Goal: Navigation & Orientation: Find specific page/section

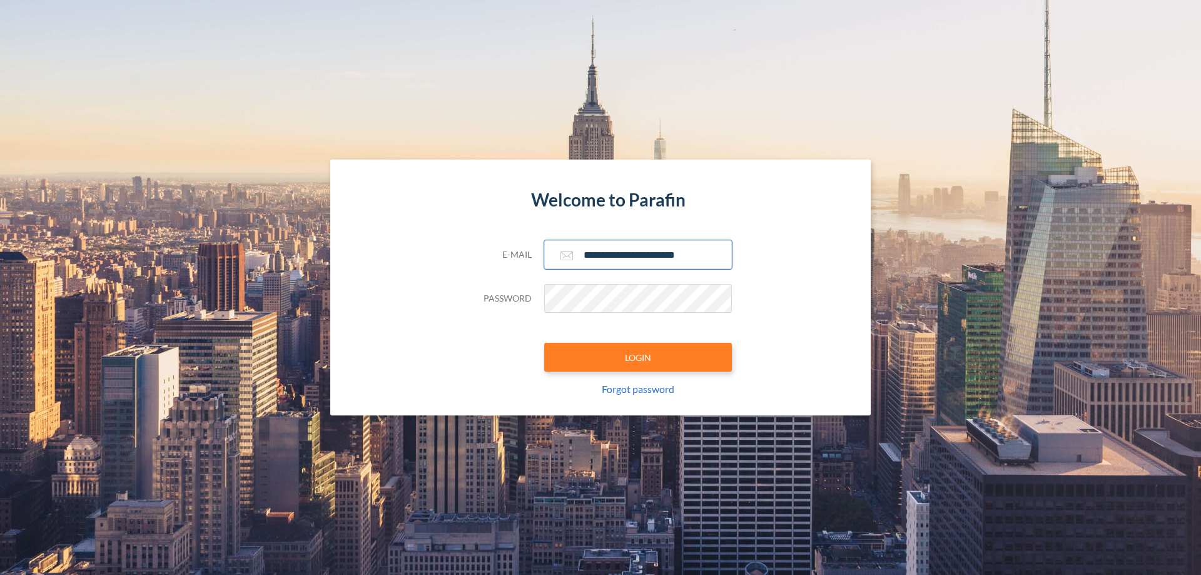
type input "**********"
click at [638, 357] on button "LOGIN" at bounding box center [638, 357] width 188 height 29
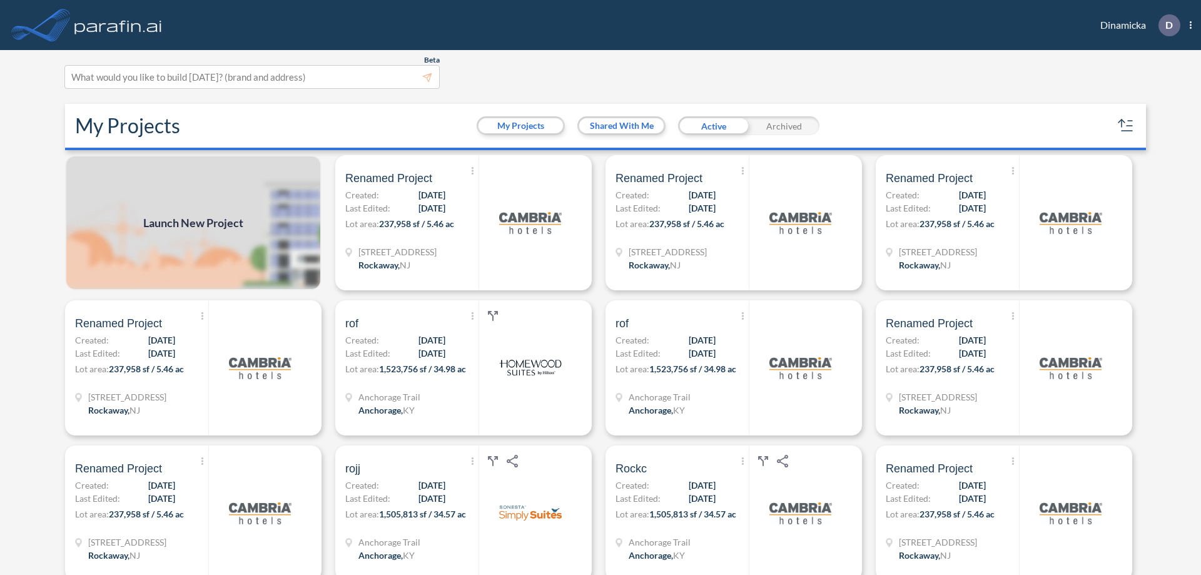
scroll to position [3, 0]
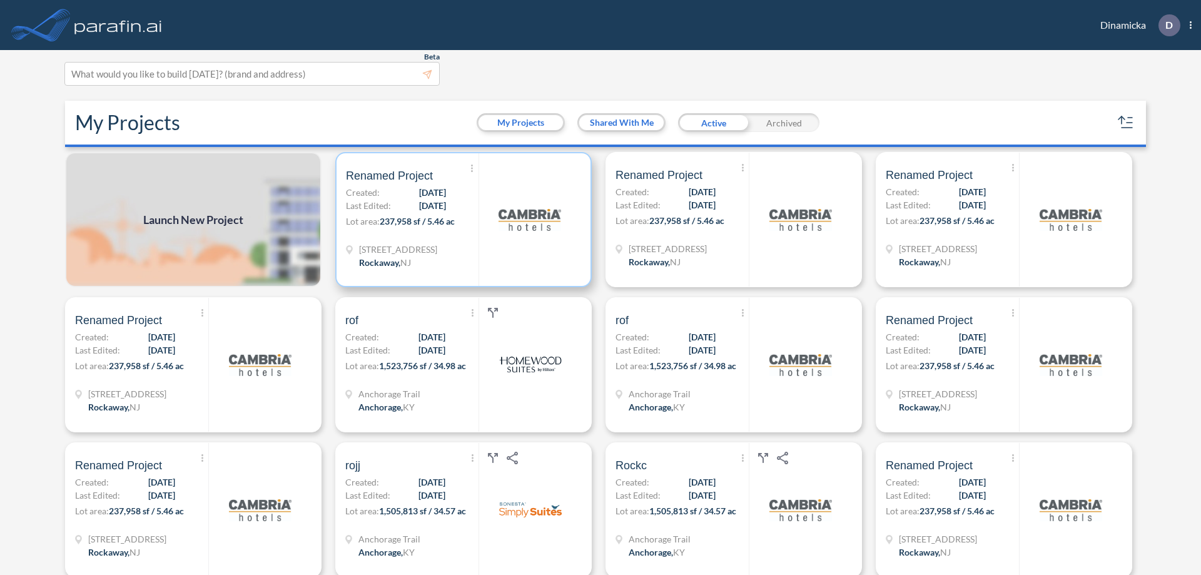
click at [461, 220] on p "Lot area: 237,958 sf / 5.46 ac" at bounding box center [412, 224] width 133 height 18
